Goal: Transaction & Acquisition: Purchase product/service

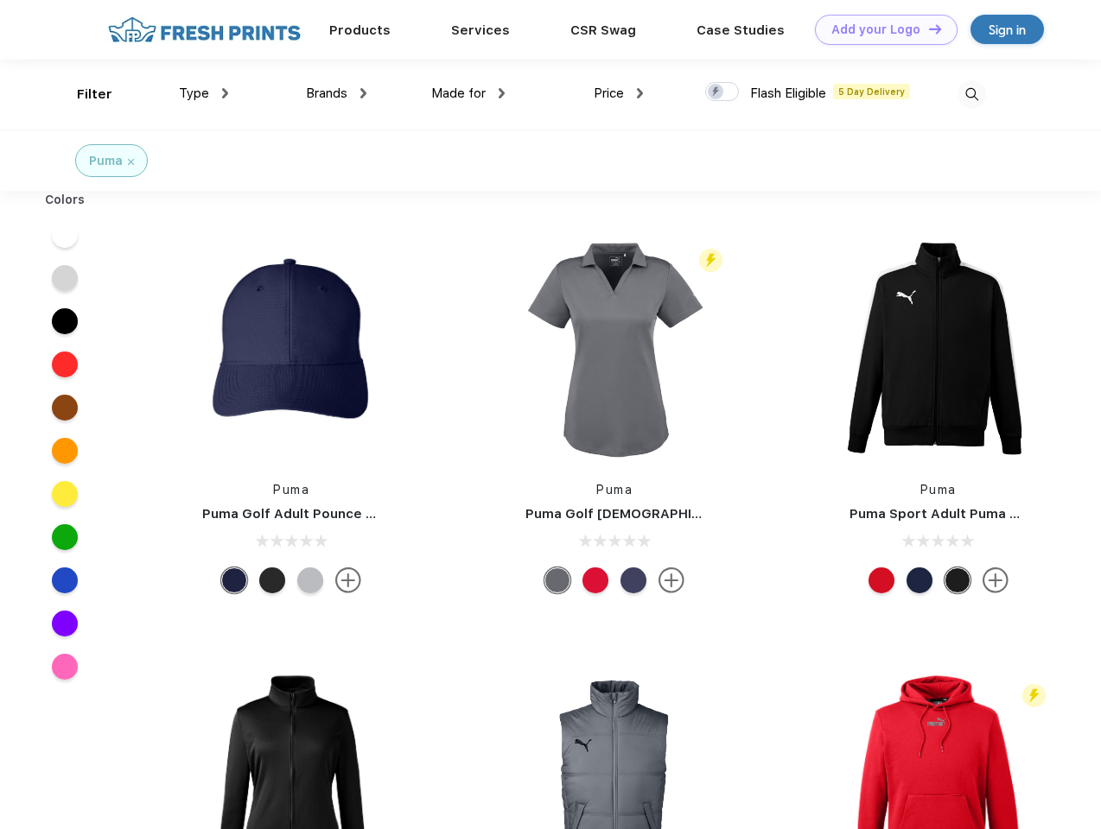
scroll to position [1, 0]
click at [880, 29] on link "Add your Logo Design Tool" at bounding box center [886, 30] width 143 height 30
click at [0, 0] on div "Design Tool" at bounding box center [0, 0] width 0 height 0
click at [927, 29] on link "Add your Logo Design Tool" at bounding box center [886, 30] width 143 height 30
click at [83, 94] on div "Filter" at bounding box center [94, 95] width 35 height 20
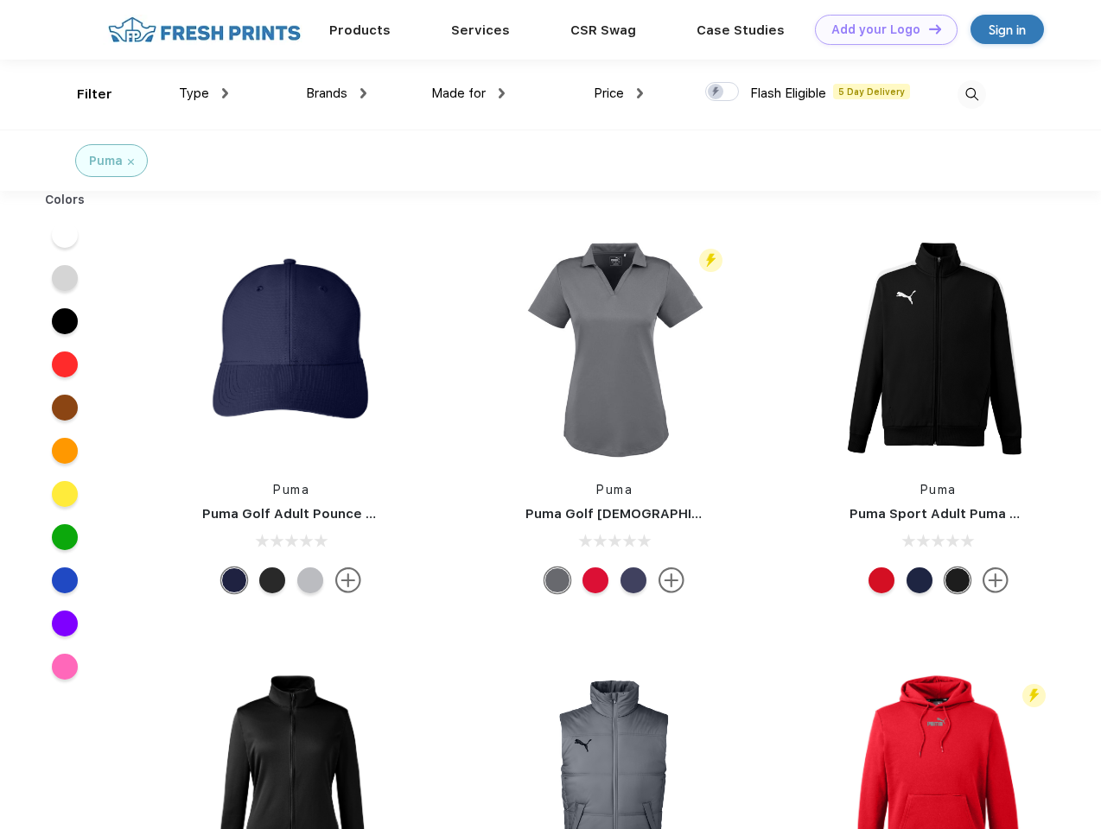
click at [204, 93] on span "Type" at bounding box center [194, 94] width 30 height 16
click at [336, 93] on span "Brands" at bounding box center [326, 94] width 41 height 16
click at [468, 93] on span "Made for" at bounding box center [458, 94] width 54 height 16
click at [619, 93] on span "Price" at bounding box center [609, 94] width 30 height 16
click at [722, 92] on div at bounding box center [722, 91] width 34 height 19
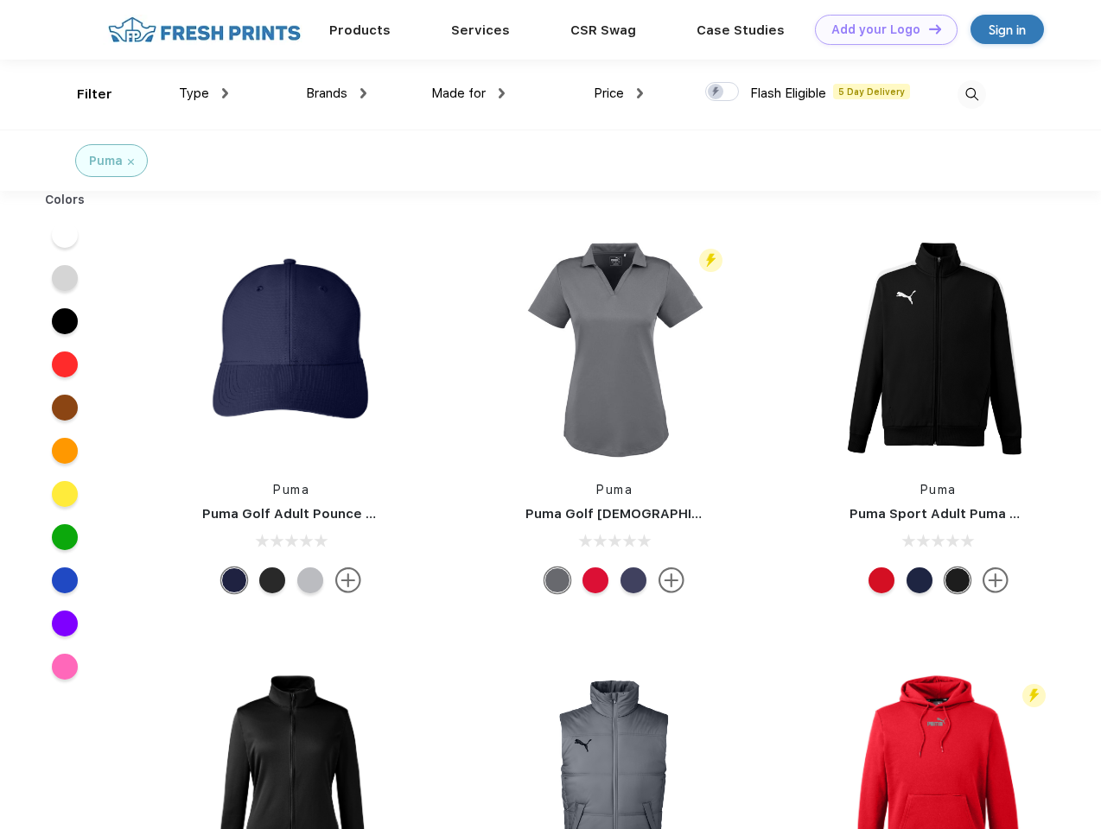
click at [716, 92] on input "checkbox" at bounding box center [710, 86] width 11 height 11
click at [971, 94] on img at bounding box center [971, 94] width 29 height 29
